Goal: Information Seeking & Learning: Learn about a topic

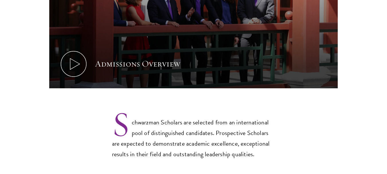
scroll to position [373, 0]
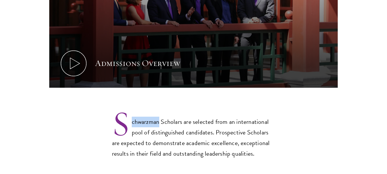
drag, startPoint x: 132, startPoint y: 110, endPoint x: 159, endPoint y: 113, distance: 27.2
click at [159, 113] on p "Schwarzman Scholars are selected from an international pool of distinguished ca…" at bounding box center [193, 133] width 163 height 52
copy p "chwarzman"
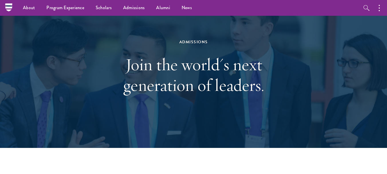
scroll to position [0, 0]
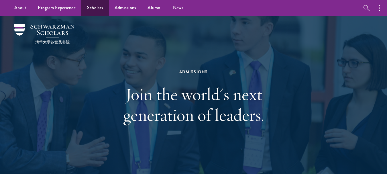
click at [82, 9] on link "Scholars" at bounding box center [95, 8] width 28 height 16
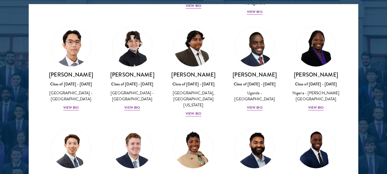
scroll to position [229, 0]
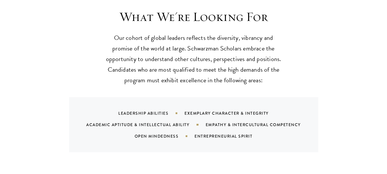
scroll to position [545, 0]
click at [195, 110] on div "Exemplary Character & Integrity" at bounding box center [234, 113] width 99 height 6
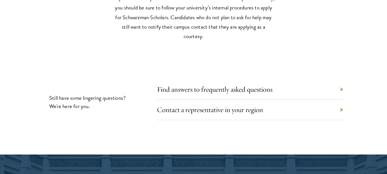
scroll to position [2551, 0]
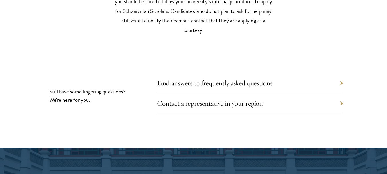
click at [192, 81] on div "Find answers to frequently asked questions" at bounding box center [250, 83] width 187 height 20
click at [341, 73] on div "Find answers to frequently asked questions" at bounding box center [250, 83] width 187 height 20
click at [183, 79] on link "Find answers to frequently asked questions" at bounding box center [219, 83] width 116 height 9
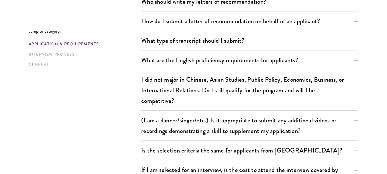
scroll to position [459, 0]
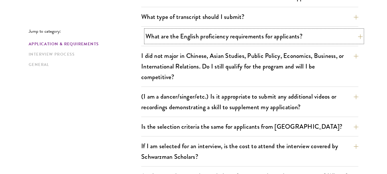
click at [226, 40] on button "What are the English proficiency requirements for applicants?" at bounding box center [254, 36] width 217 height 13
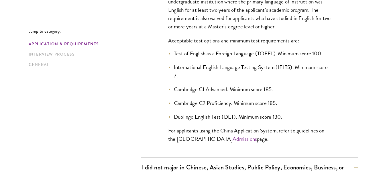
scroll to position [573, 0]
